Goal: Task Accomplishment & Management: Use online tool/utility

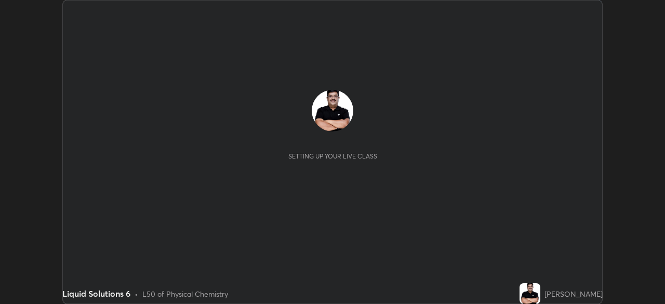
scroll to position [304, 665]
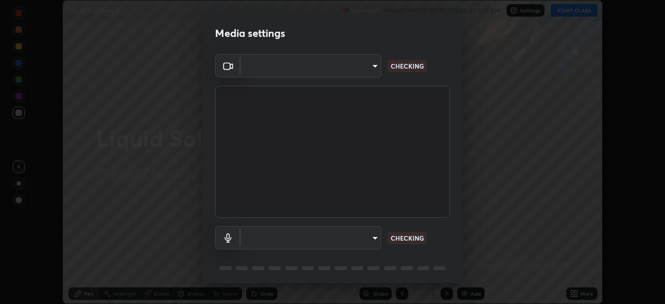
type input "85d16ec95aa84cac57c58139e5cfc4bfb0706547449b22b2f8fda69051d4463f"
click at [374, 236] on body "Erase all Liquid Solutions 6 Recording WAS SCHEDULED TO START AT 9:51 AM Settin…" at bounding box center [332, 152] width 665 height 304
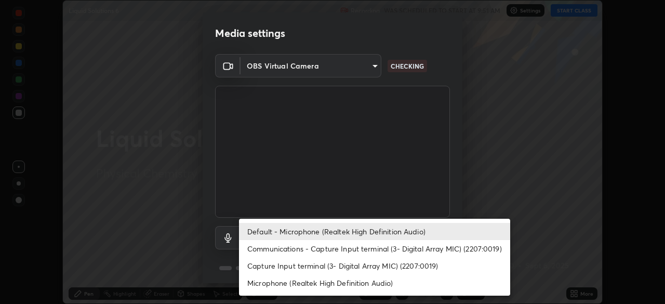
click at [384, 281] on li "Microphone (Realtek High Definition Audio)" at bounding box center [374, 282] width 271 height 17
type input "9d4408a90a760b4a8fb8b140e125e28eb8d2e680e785984b6402020b8f06267f"
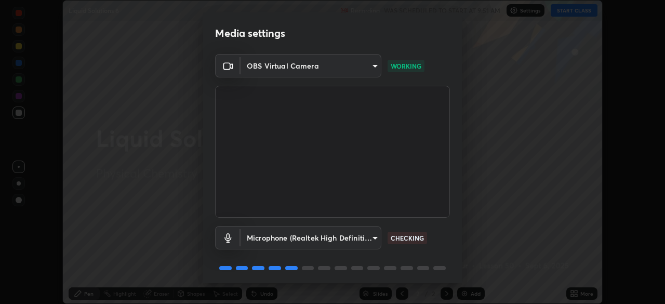
scroll to position [37, 0]
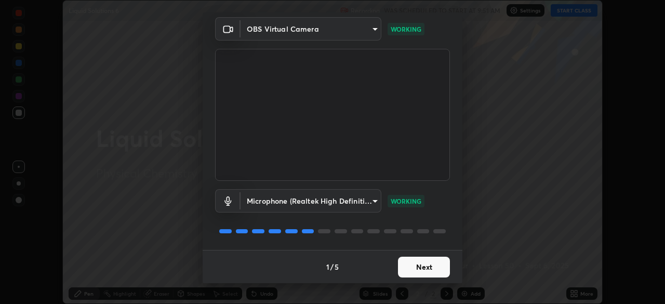
click at [428, 267] on button "Next" at bounding box center [424, 267] width 52 height 21
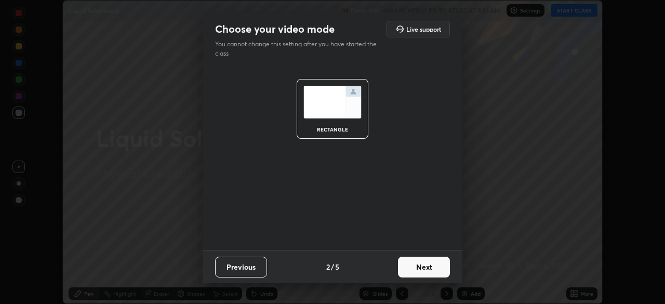
scroll to position [0, 0]
click at [434, 270] on button "Next" at bounding box center [424, 267] width 52 height 21
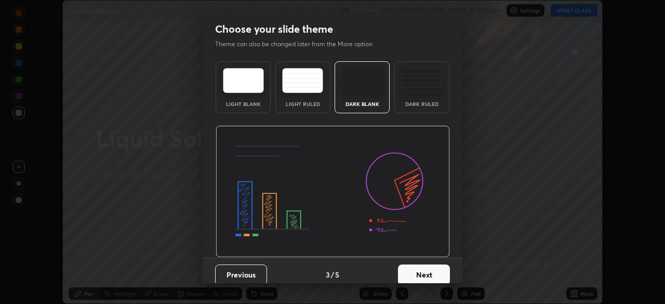
click at [441, 269] on button "Next" at bounding box center [424, 274] width 52 height 21
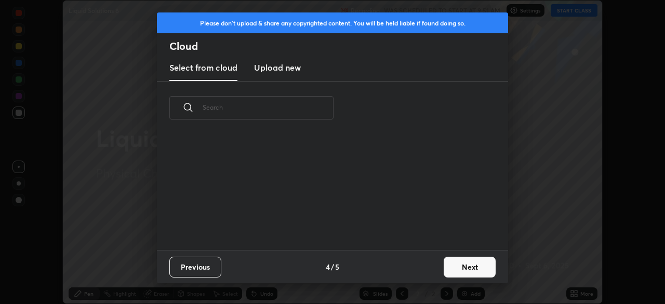
click at [458, 271] on button "Next" at bounding box center [470, 267] width 52 height 21
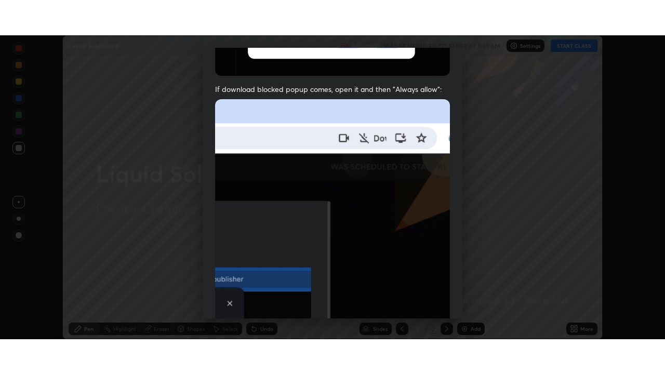
scroll to position [249, 0]
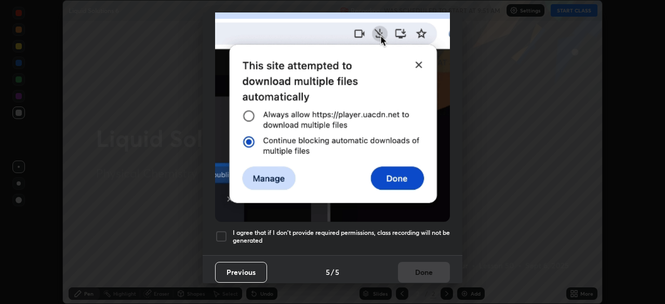
click at [224, 230] on div at bounding box center [221, 236] width 12 height 12
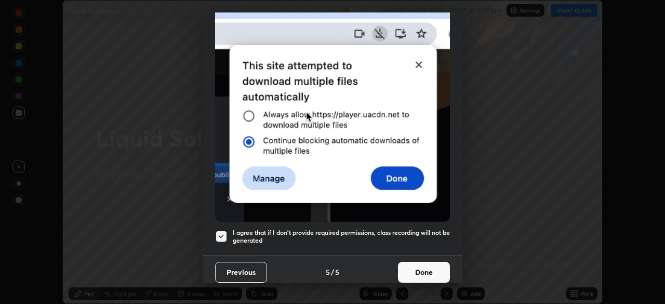
click at [424, 268] on button "Done" at bounding box center [424, 272] width 52 height 21
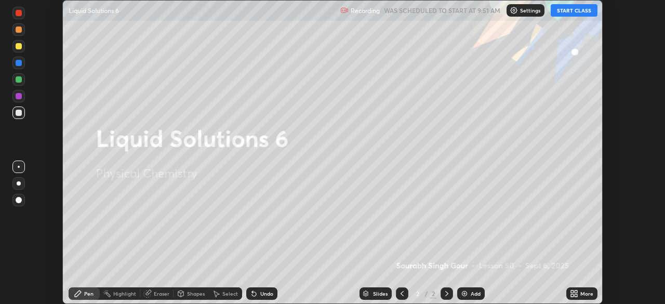
click at [562, 12] on button "START CLASS" at bounding box center [574, 10] width 47 height 12
click at [576, 295] on icon at bounding box center [576, 295] width 3 height 3
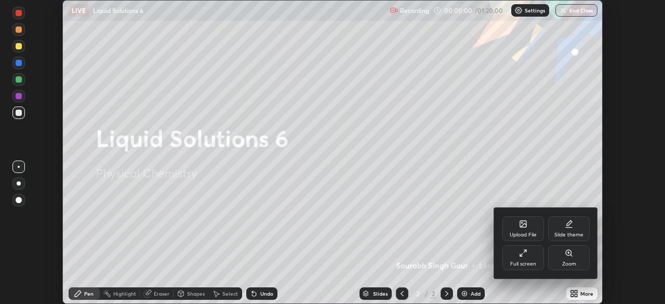
click at [530, 258] on div "Full screen" at bounding box center [523, 257] width 42 height 25
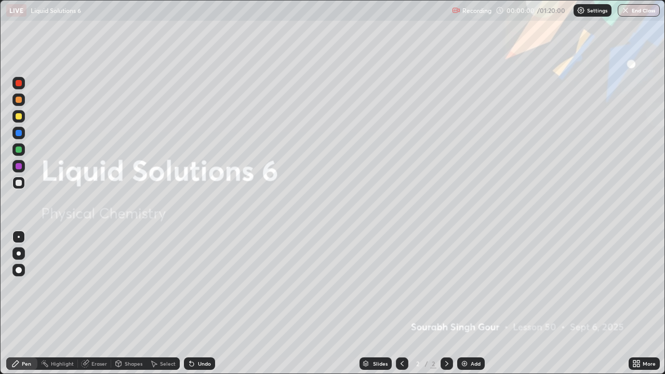
scroll to position [374, 665]
click at [469, 303] on div "Add" at bounding box center [471, 363] width 28 height 12
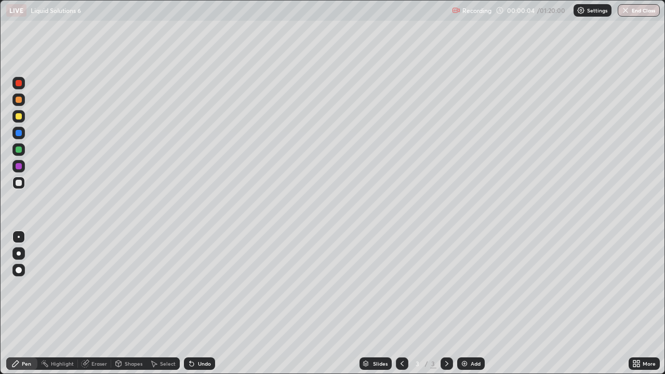
click at [19, 115] on div at bounding box center [19, 116] width 6 height 6
click at [24, 256] on div at bounding box center [18, 253] width 12 height 12
click at [467, 303] on img at bounding box center [464, 364] width 8 height 8
click at [99, 303] on div "Eraser" at bounding box center [99, 363] width 16 height 5
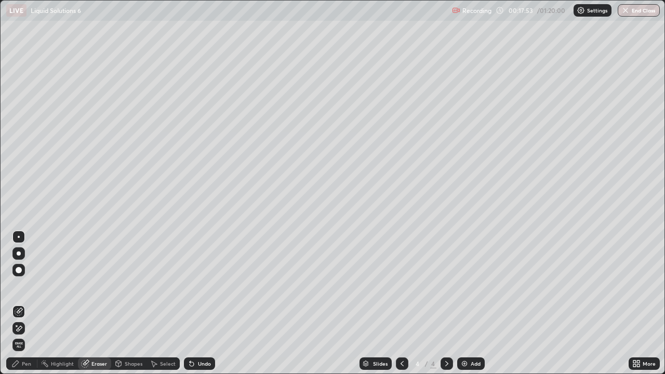
click at [31, 303] on div "Pen" at bounding box center [21, 363] width 31 height 12
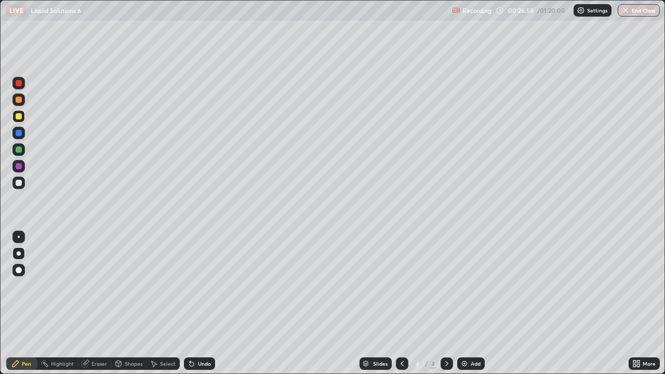
click at [466, 303] on img at bounding box center [464, 364] width 8 height 8
click at [21, 180] on div at bounding box center [19, 183] width 6 height 6
click at [469, 303] on div "Add" at bounding box center [471, 363] width 28 height 12
click at [461, 303] on img at bounding box center [464, 364] width 8 height 8
click at [22, 117] on div at bounding box center [18, 116] width 12 height 12
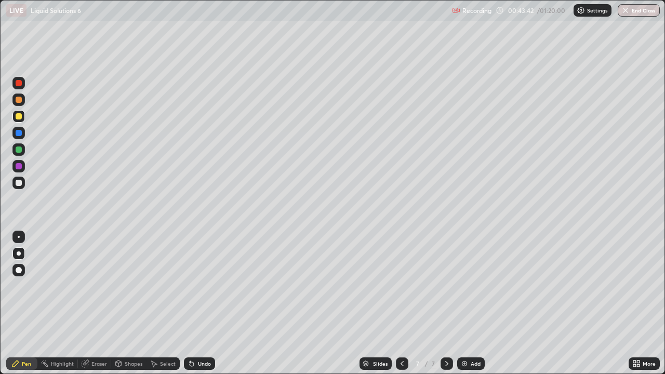
click at [205, 303] on div "Undo" at bounding box center [199, 363] width 31 height 12
click at [19, 183] on div at bounding box center [19, 183] width 6 height 6
click at [443, 303] on div at bounding box center [447, 363] width 12 height 21
click at [466, 303] on img at bounding box center [464, 364] width 8 height 8
click at [406, 303] on div at bounding box center [402, 363] width 12 height 12
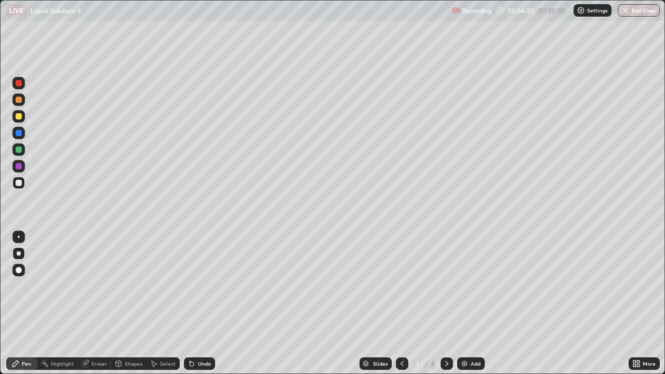
click at [449, 303] on icon at bounding box center [447, 364] width 8 height 8
click at [467, 303] on img at bounding box center [464, 364] width 8 height 8
click at [97, 303] on div "Eraser" at bounding box center [99, 363] width 16 height 5
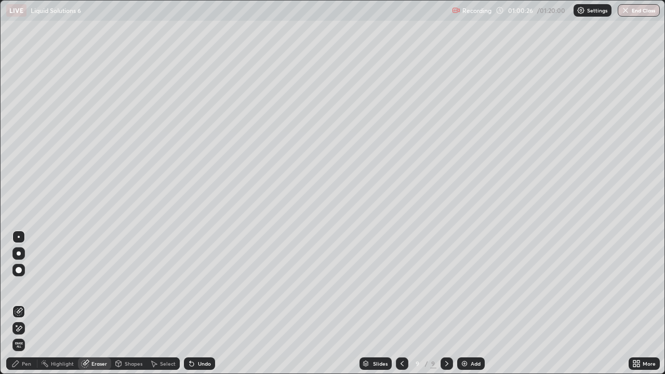
click at [32, 303] on div "Pen" at bounding box center [21, 363] width 31 height 12
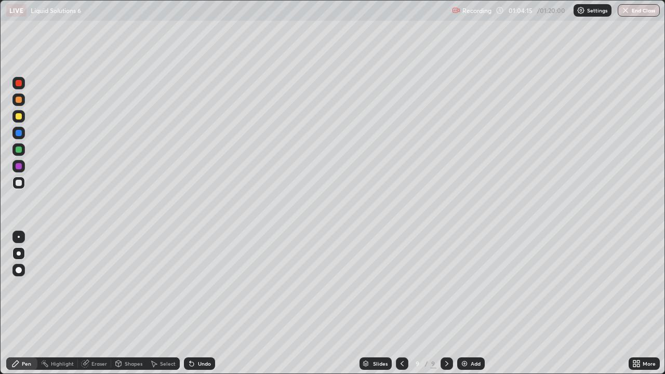
click at [466, 303] on img at bounding box center [464, 364] width 8 height 8
click at [19, 116] on div at bounding box center [19, 116] width 6 height 6
click at [21, 184] on div at bounding box center [19, 183] width 6 height 6
click at [203, 303] on div "Undo" at bounding box center [204, 363] width 13 height 5
click at [198, 303] on div "Undo" at bounding box center [204, 363] width 13 height 5
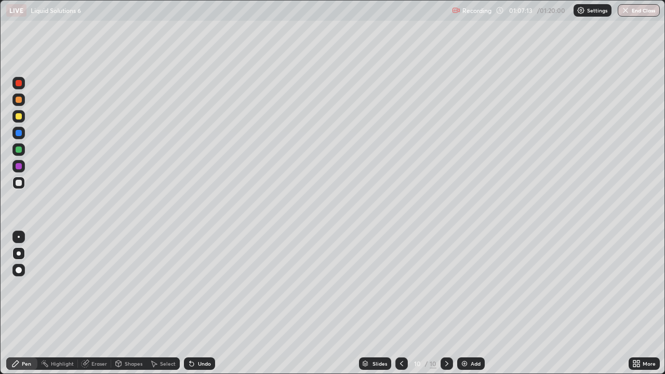
click at [20, 116] on div at bounding box center [19, 116] width 6 height 6
click at [467, 303] on img at bounding box center [464, 364] width 8 height 8
click at [401, 303] on icon at bounding box center [402, 364] width 8 height 8
click at [447, 303] on div at bounding box center [447, 363] width 12 height 12
click at [631, 8] on button "End Class" at bounding box center [639, 10] width 41 height 12
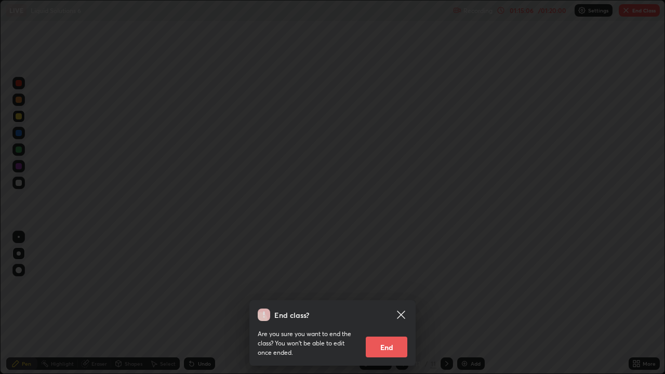
click at [563, 87] on div "End class? Are you sure you want to end the class? You won’t be able to edit on…" at bounding box center [332, 187] width 665 height 374
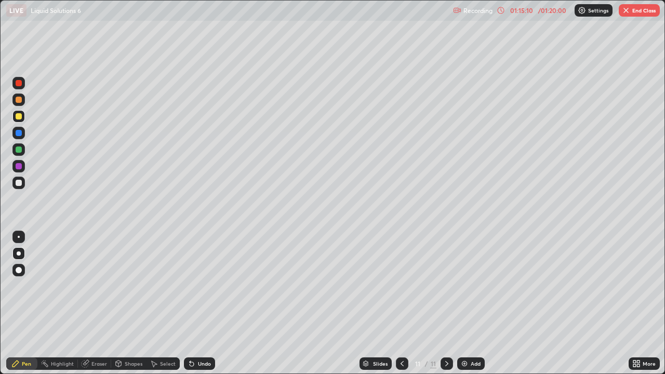
click at [635, 14] on button "End Class" at bounding box center [639, 10] width 41 height 12
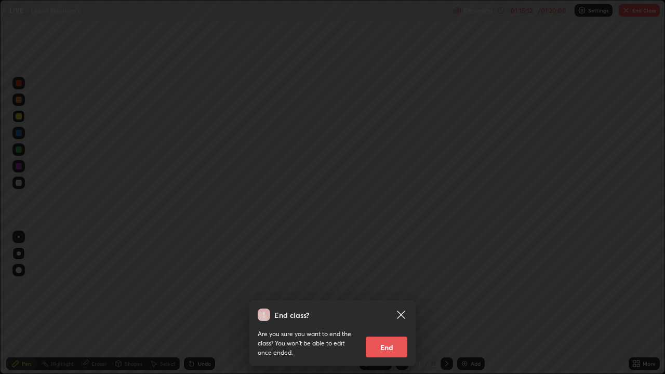
click at [401, 303] on button "End" at bounding box center [387, 347] width 42 height 21
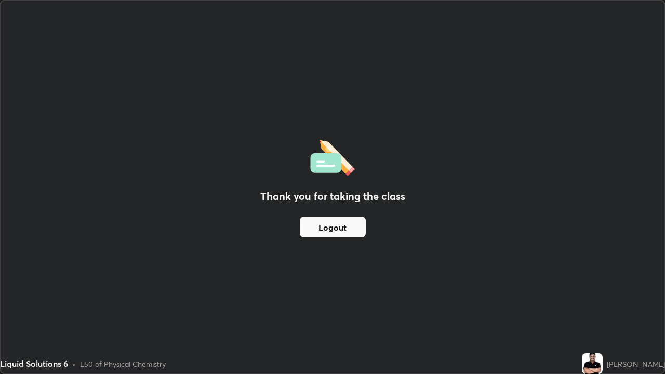
click at [364, 221] on button "Logout" at bounding box center [333, 227] width 66 height 21
